Goal: Information Seeking & Learning: Stay updated

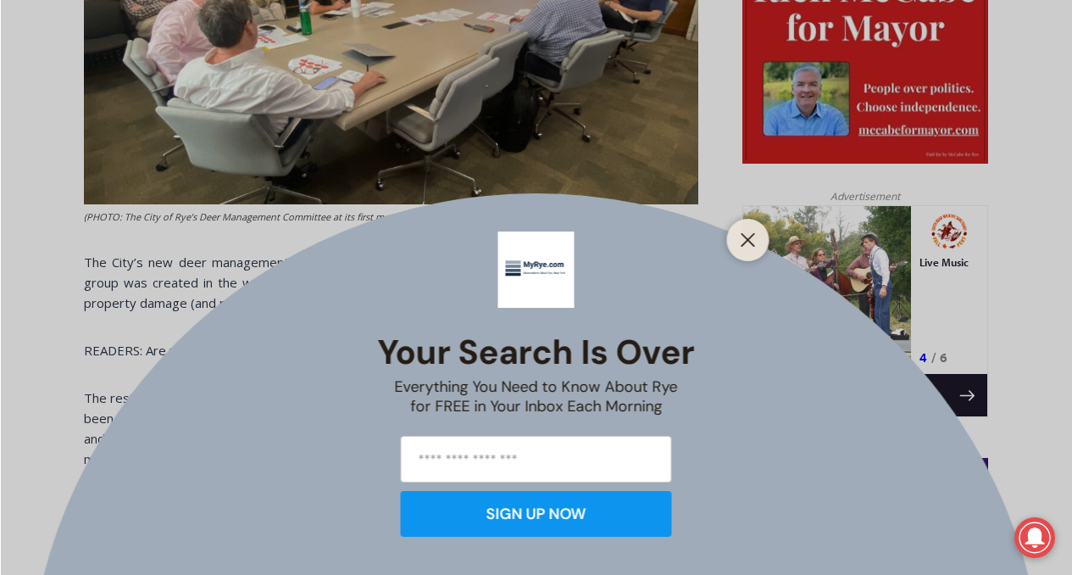
click at [747, 225] on div at bounding box center [748, 240] width 42 height 42
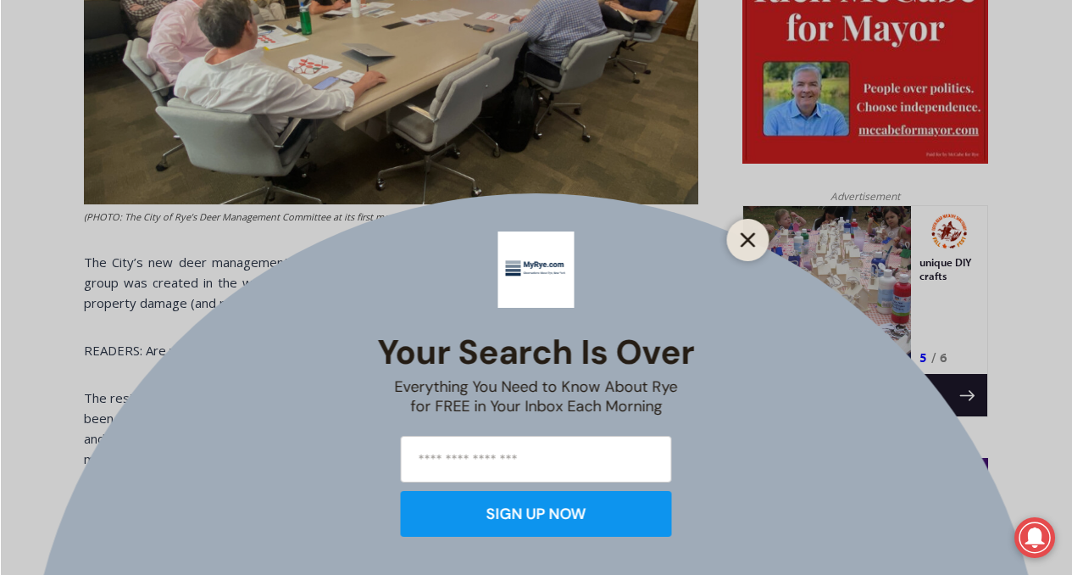
click at [746, 242] on icon "Close" at bounding box center [748, 239] width 15 height 15
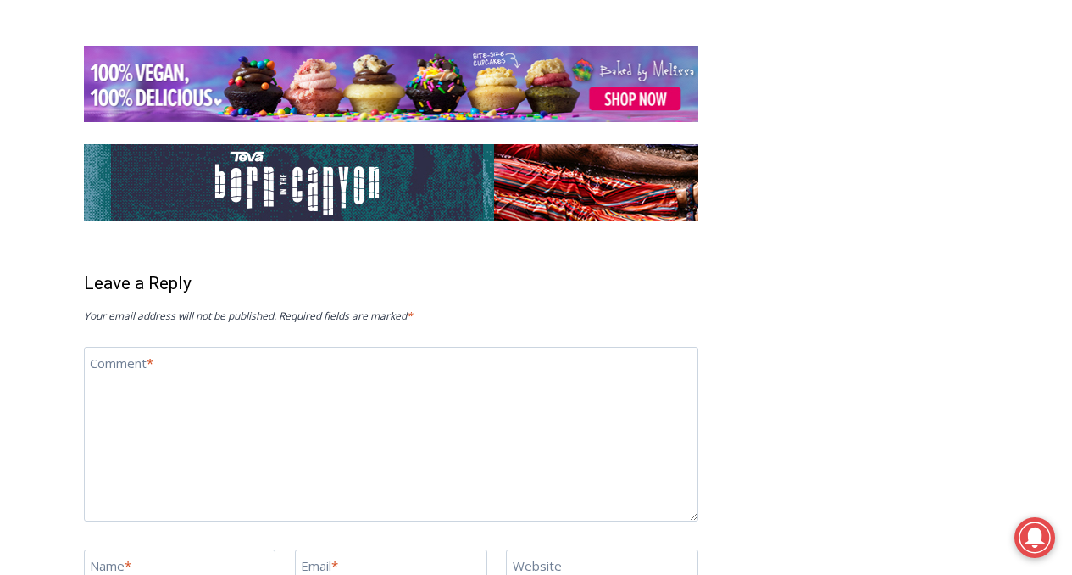
scroll to position [4475, 0]
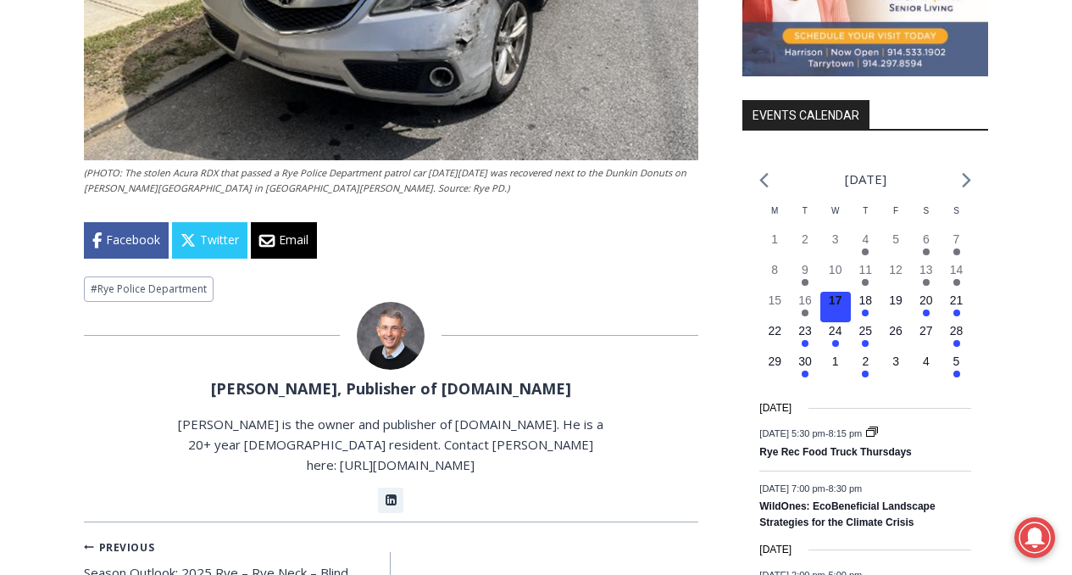
scroll to position [2020, 0]
